Goal: Information Seeking & Learning: Learn about a topic

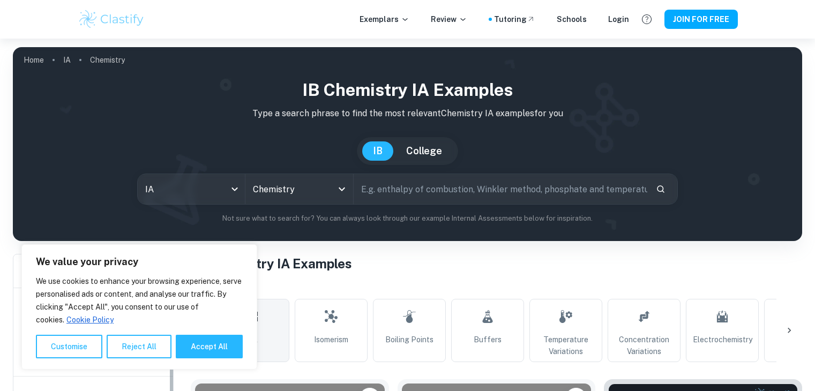
scroll to position [179, 0]
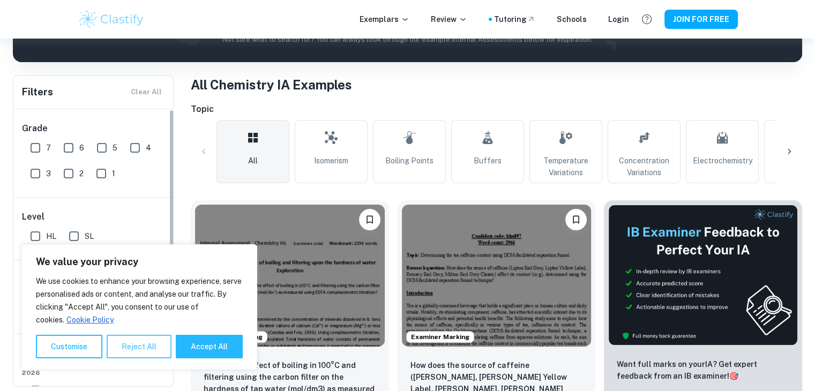
click at [132, 352] on button "Reject All" at bounding box center [139, 347] width 65 height 24
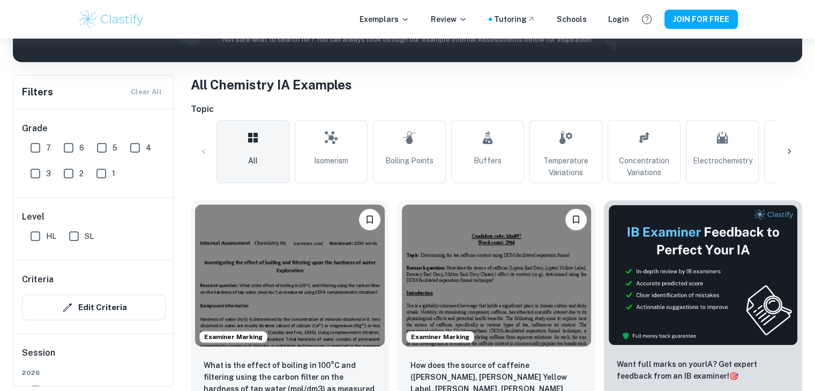
click at [36, 145] on input "7" at bounding box center [35, 147] width 21 height 21
checkbox input "true"
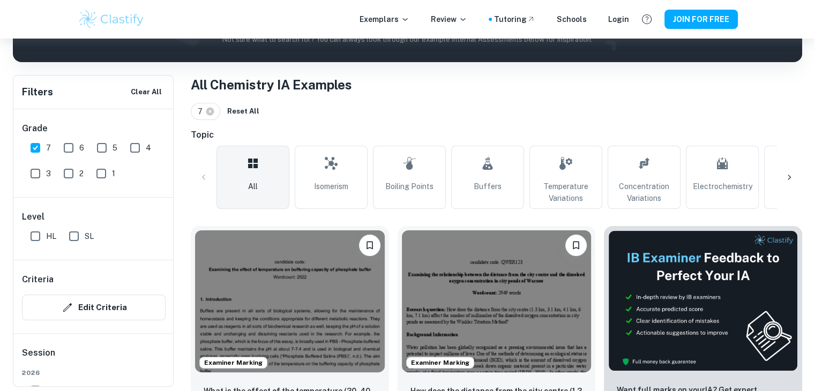
click at [38, 235] on input "HL" at bounding box center [35, 236] width 21 height 21
checkbox input "true"
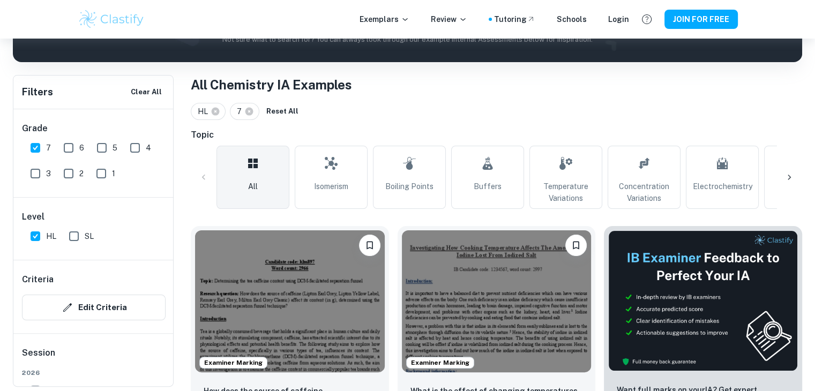
click at [79, 239] on input "SL" at bounding box center [73, 236] width 21 height 21
checkbox input "true"
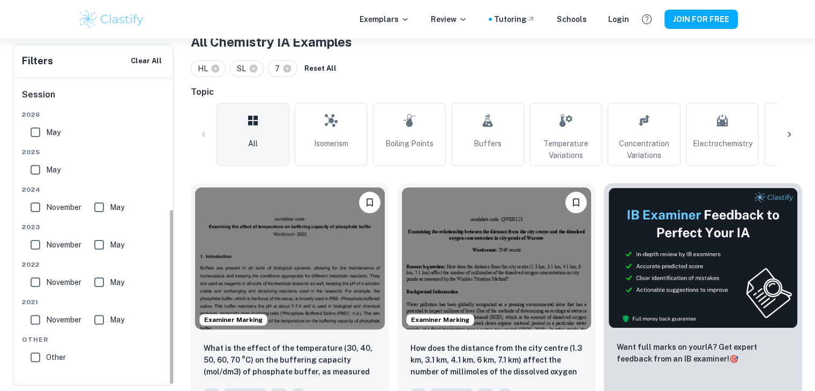
scroll to position [221, 0]
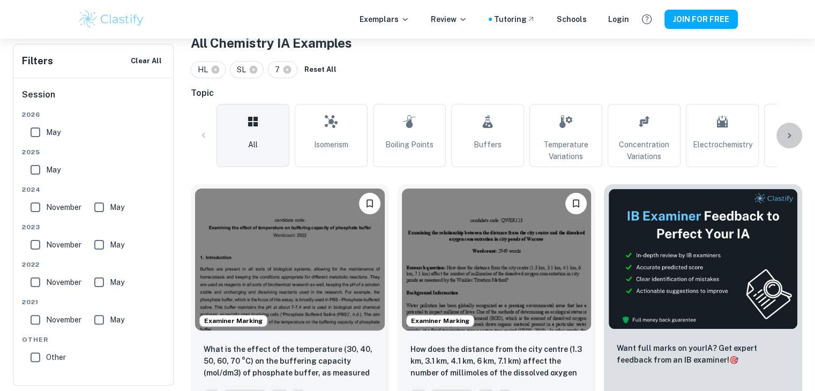
click at [790, 144] on div at bounding box center [790, 136] width 26 height 26
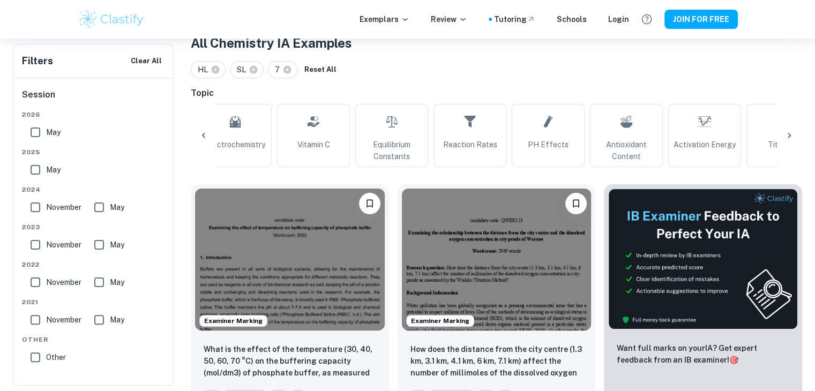
scroll to position [0, 503]
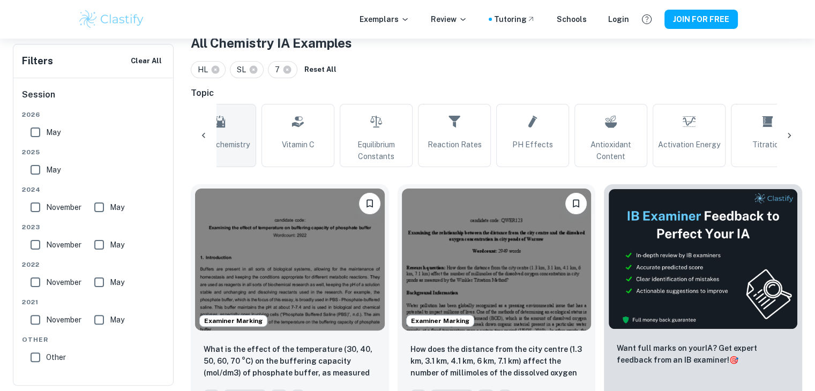
click at [228, 147] on span "Electrochemistry" at bounding box center [220, 145] width 60 height 12
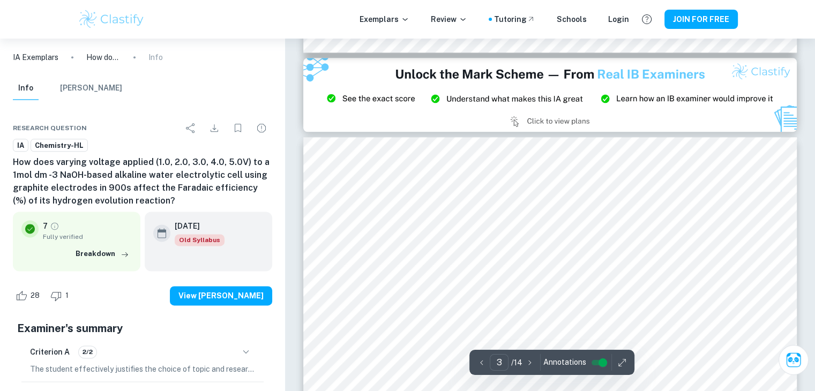
scroll to position [1363, 0]
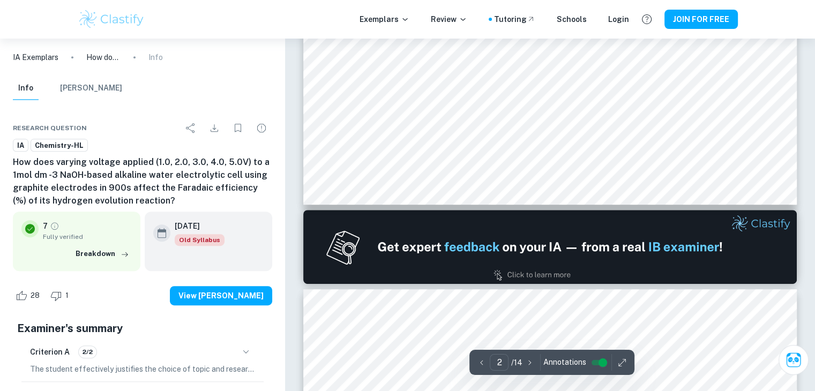
type input "1"
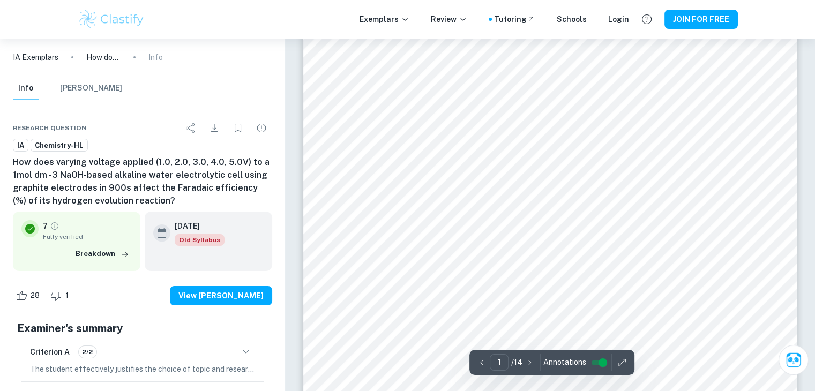
scroll to position [0, 0]
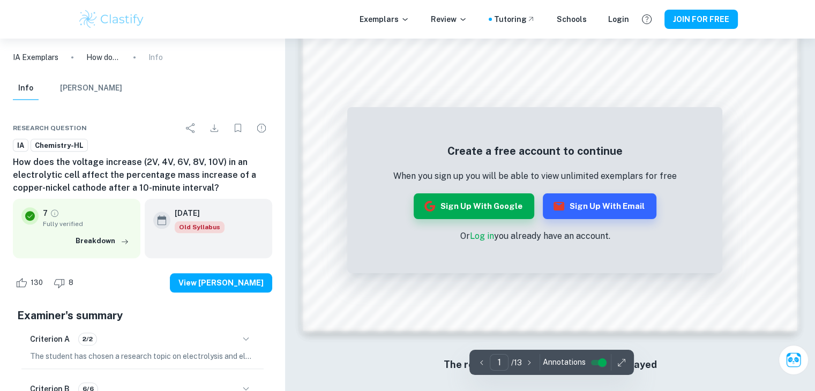
scroll to position [1135, 0]
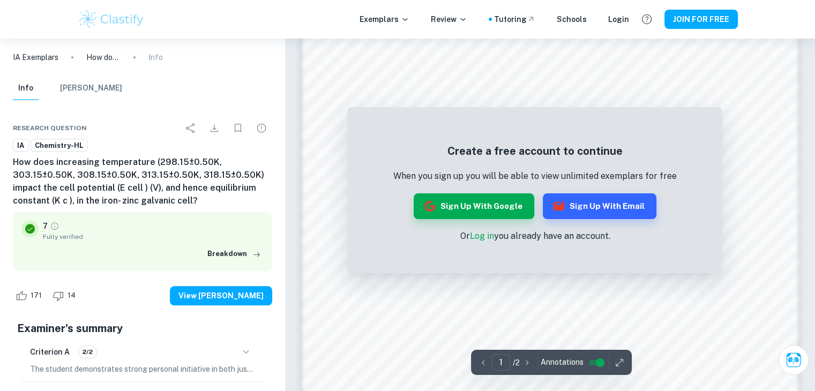
scroll to position [1135, 0]
